Goal: Transaction & Acquisition: Purchase product/service

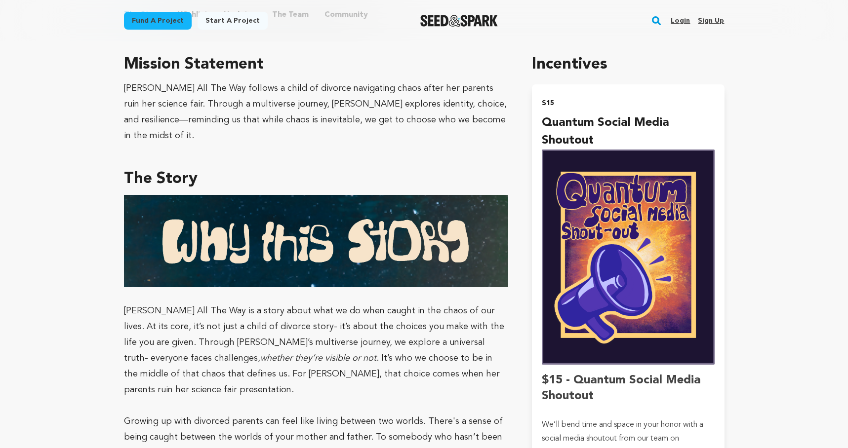
scroll to position [328, 0]
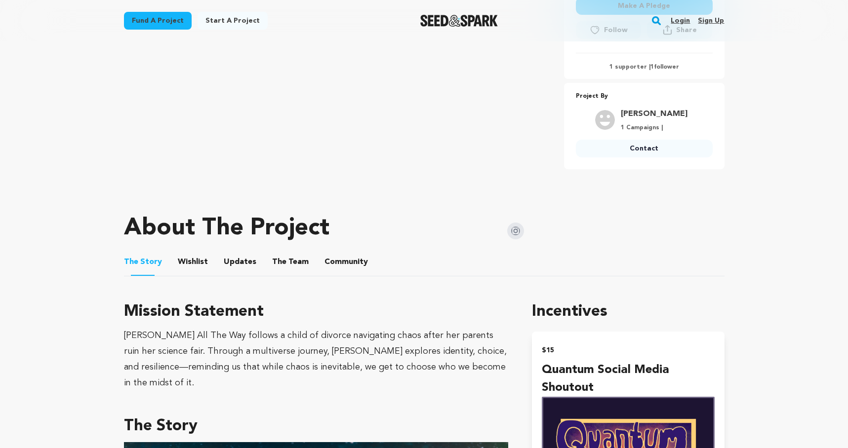
click at [334, 261] on button "Community" at bounding box center [346, 264] width 24 height 24
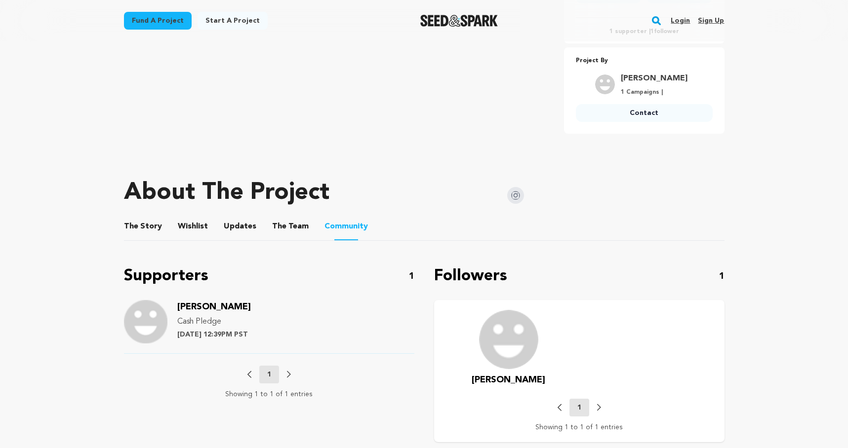
scroll to position [354, 0]
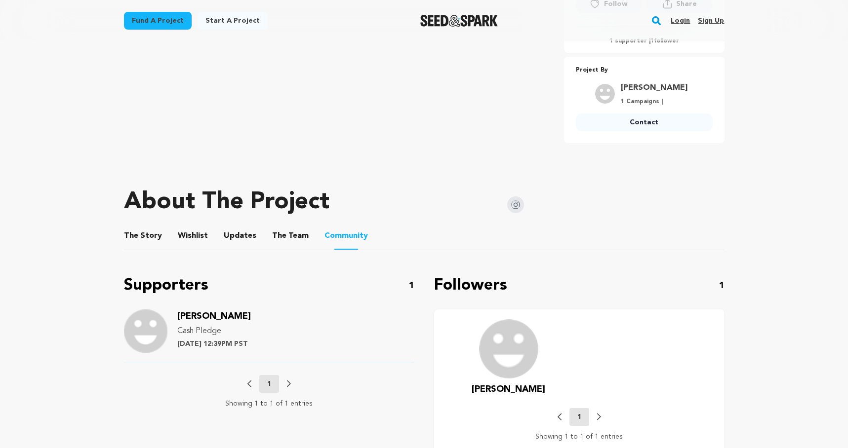
click at [182, 239] on button "Wishlist" at bounding box center [193, 238] width 24 height 24
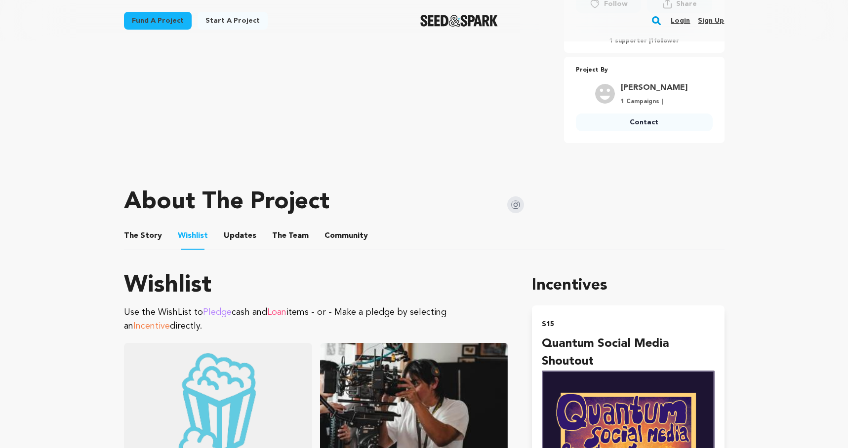
click at [135, 239] on button "The Story" at bounding box center [143, 238] width 24 height 24
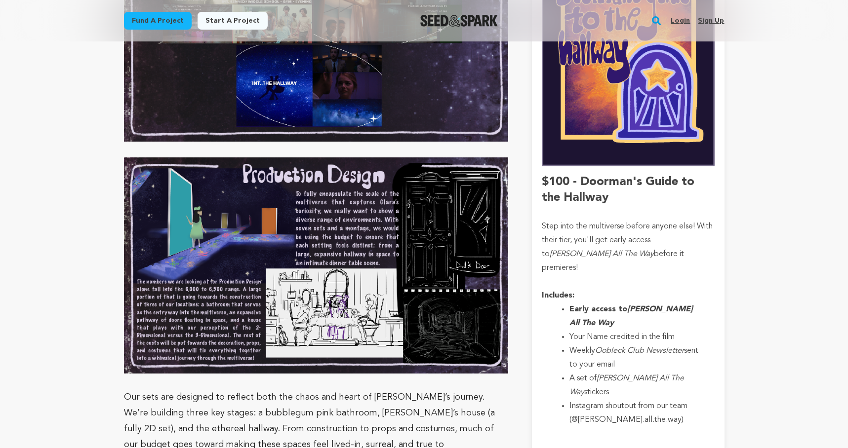
scroll to position [2322, 0]
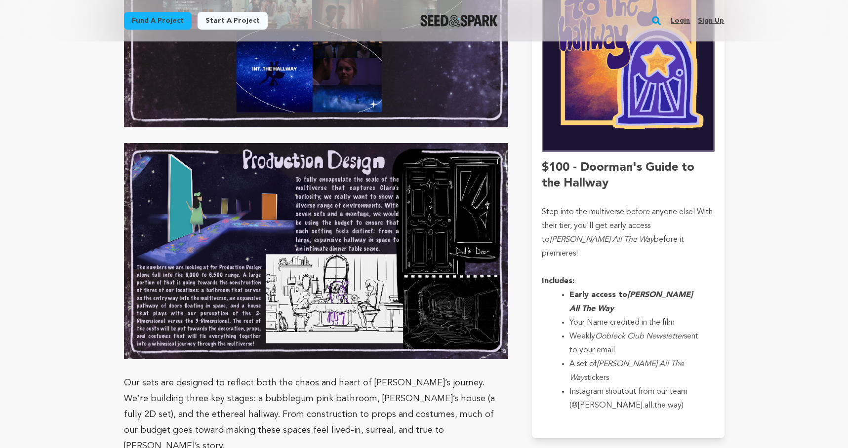
click at [617, 316] on li "Your Name credited in the film" at bounding box center [635, 323] width 133 height 14
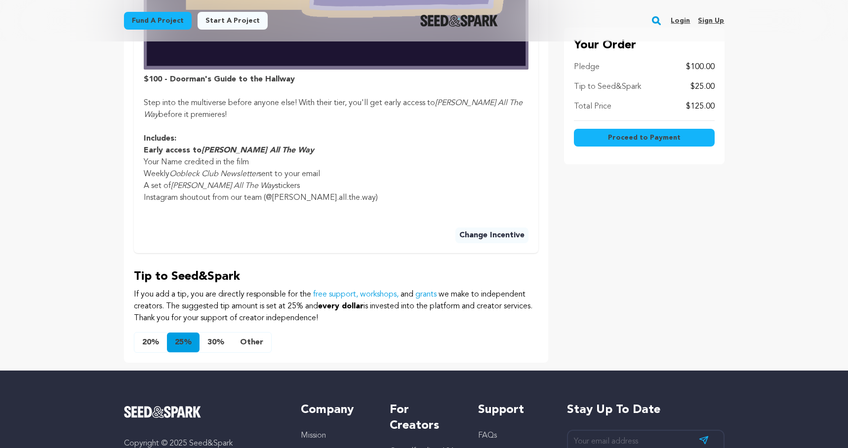
scroll to position [826, 0]
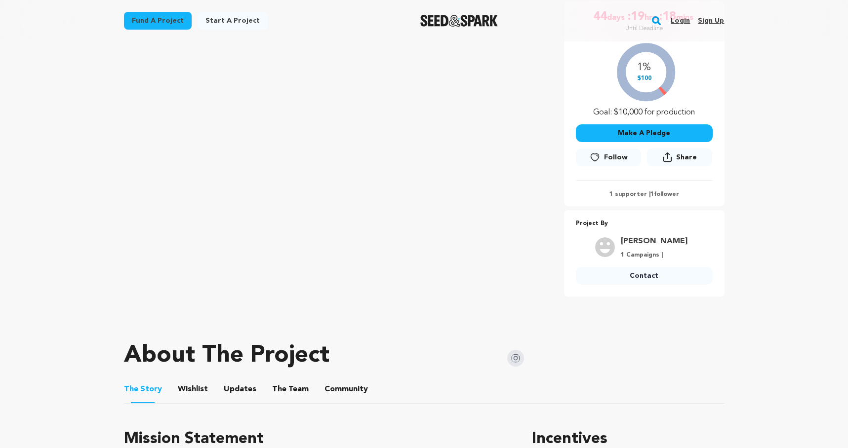
scroll to position [192, 0]
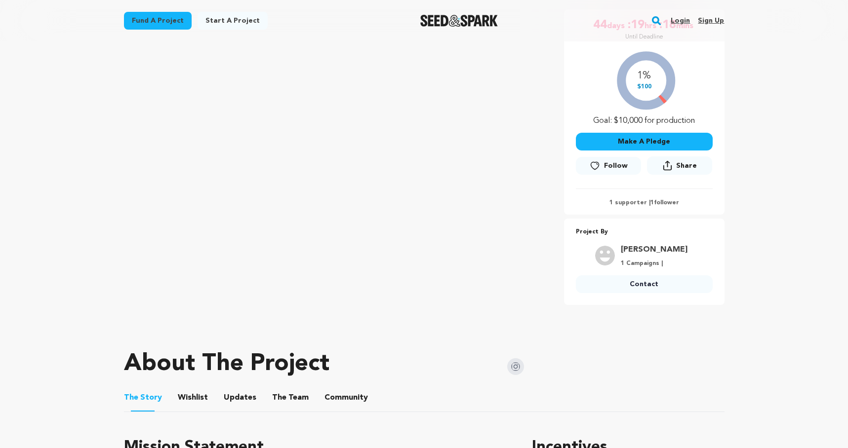
click at [687, 166] on span "Share" at bounding box center [686, 166] width 21 height 10
